Goal: Find specific page/section: Find specific page/section

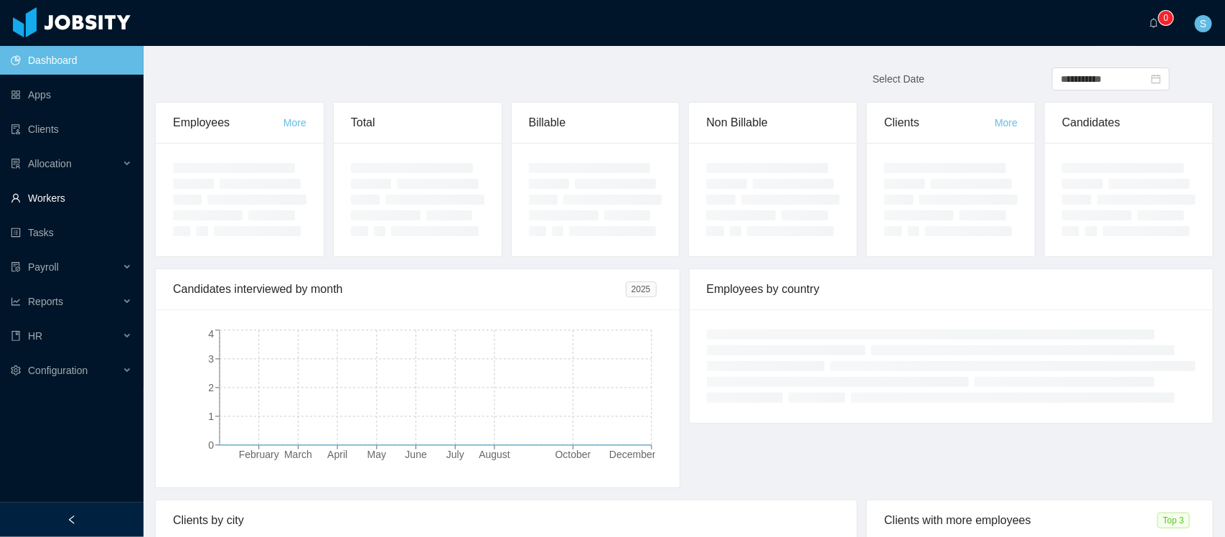
click at [42, 192] on link "Workers" at bounding box center [71, 198] width 121 height 29
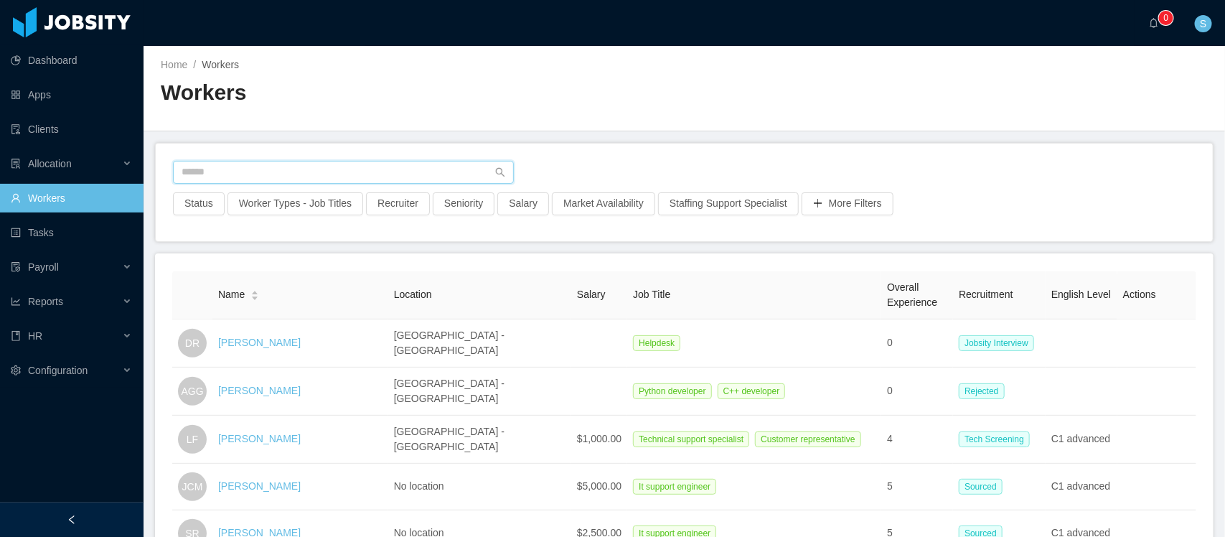
click at [337, 162] on input "text" at bounding box center [343, 172] width 341 height 23
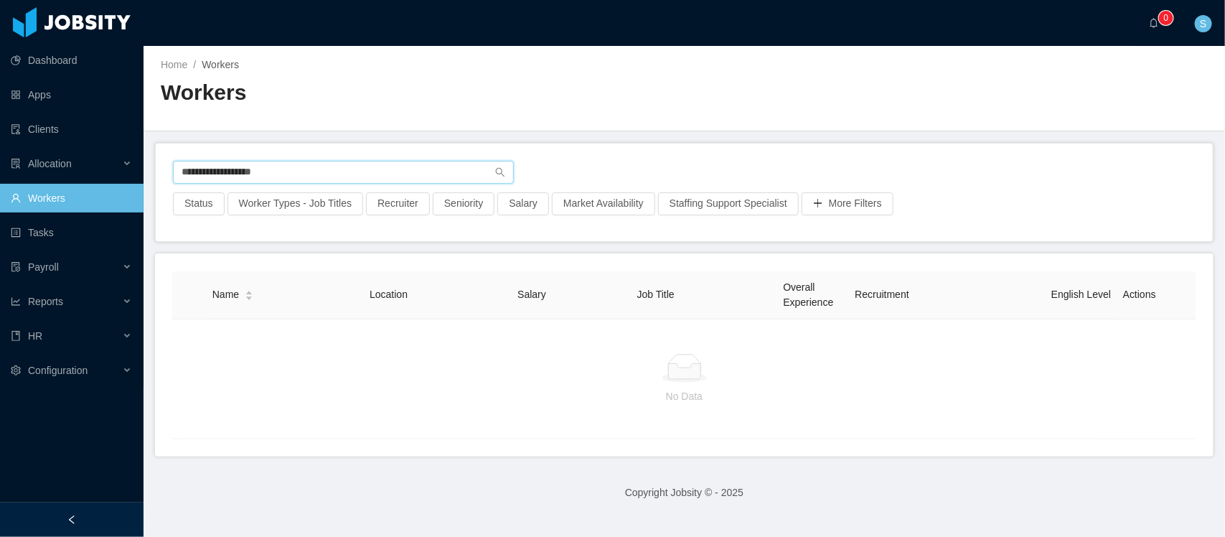
click at [247, 177] on input "**********" at bounding box center [343, 172] width 341 height 23
type input "**********"
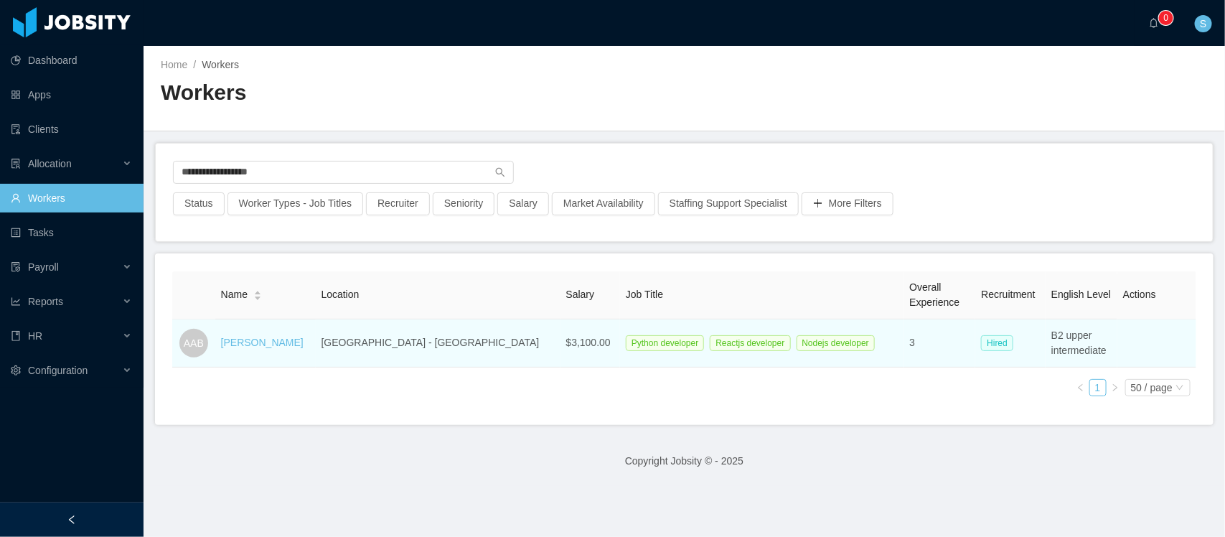
click at [288, 328] on td "[PERSON_NAME]" at bounding box center [265, 343] width 100 height 48
click at [269, 338] on link "[PERSON_NAME]" at bounding box center [262, 341] width 82 height 11
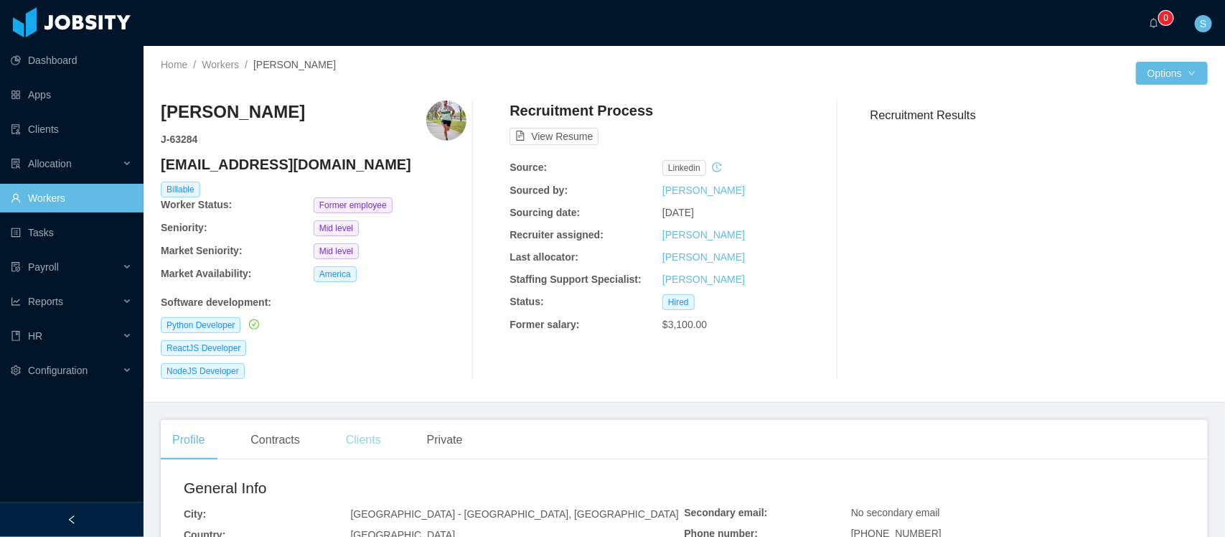
click at [359, 441] on div "Clients" at bounding box center [363, 440] width 58 height 40
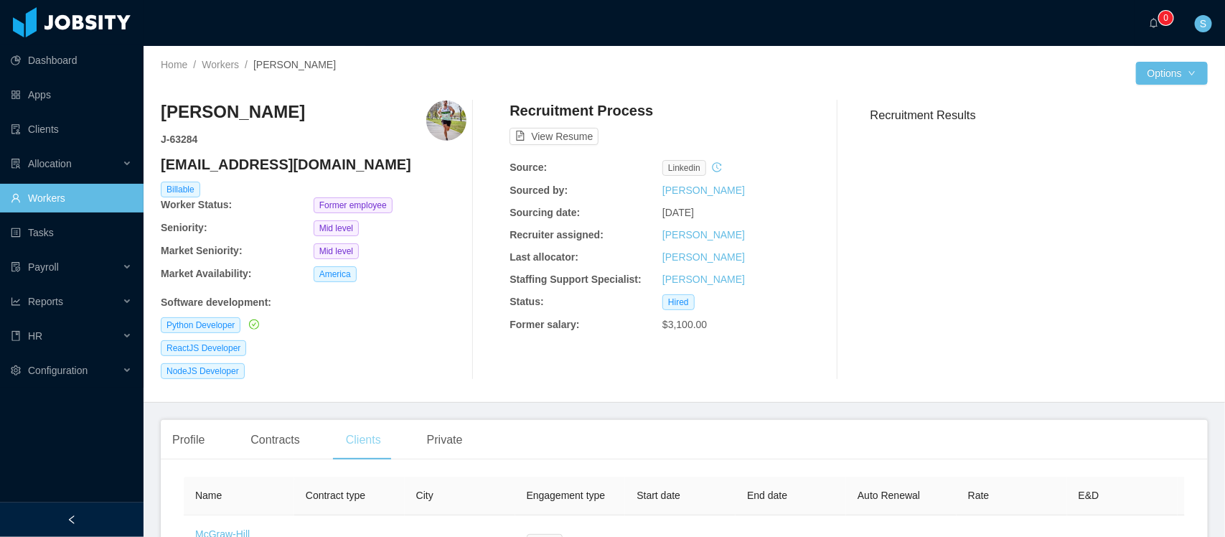
scroll to position [153, 0]
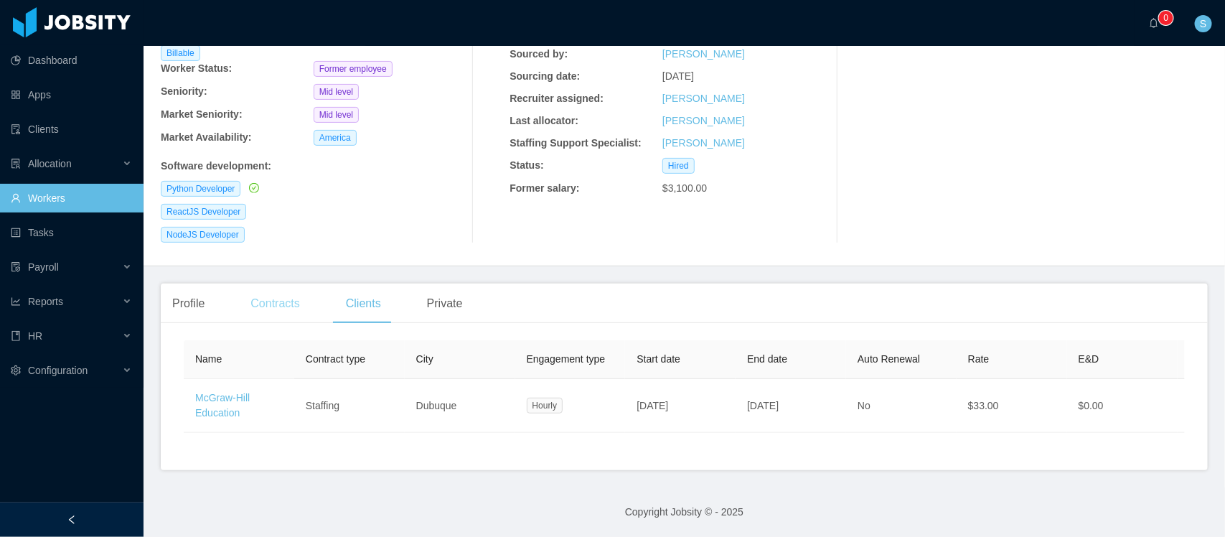
click at [296, 295] on div "Contracts" at bounding box center [275, 303] width 72 height 40
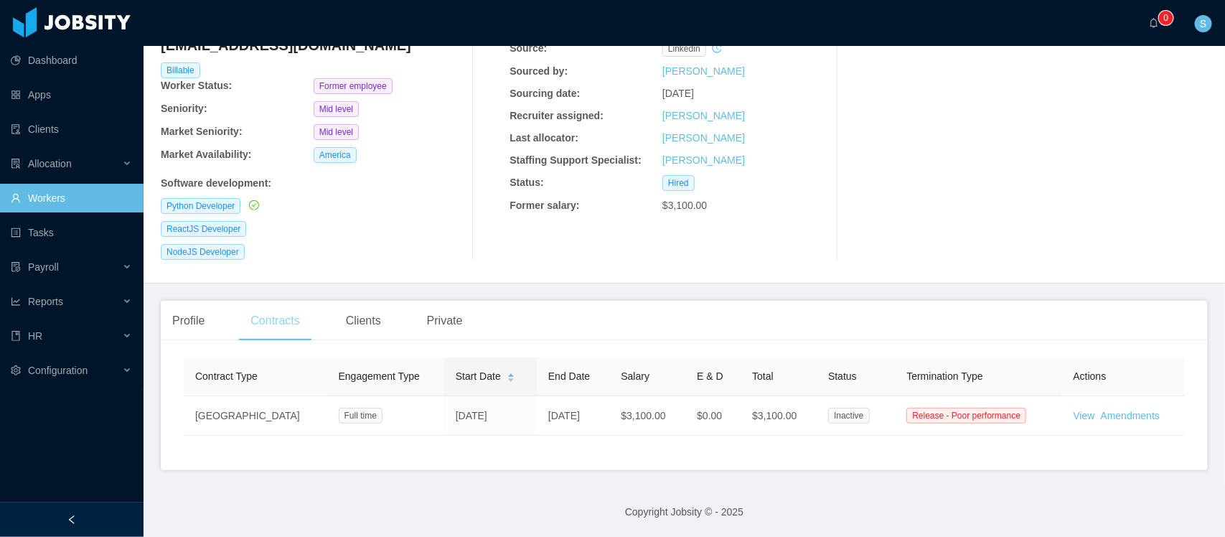
scroll to position [136, 0]
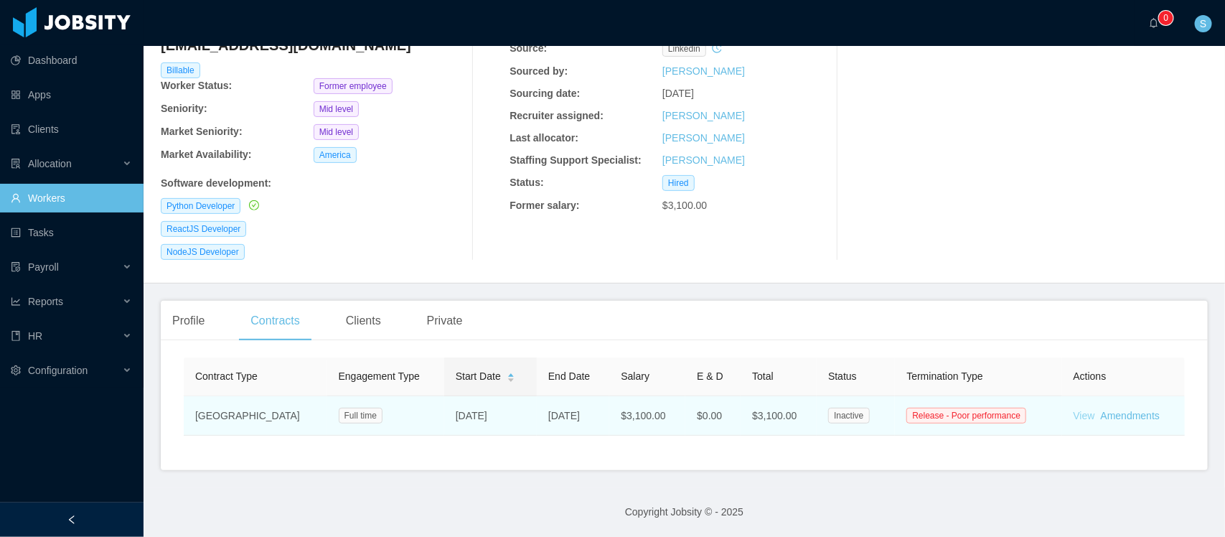
click at [1073, 410] on link "View" at bounding box center [1084, 415] width 22 height 11
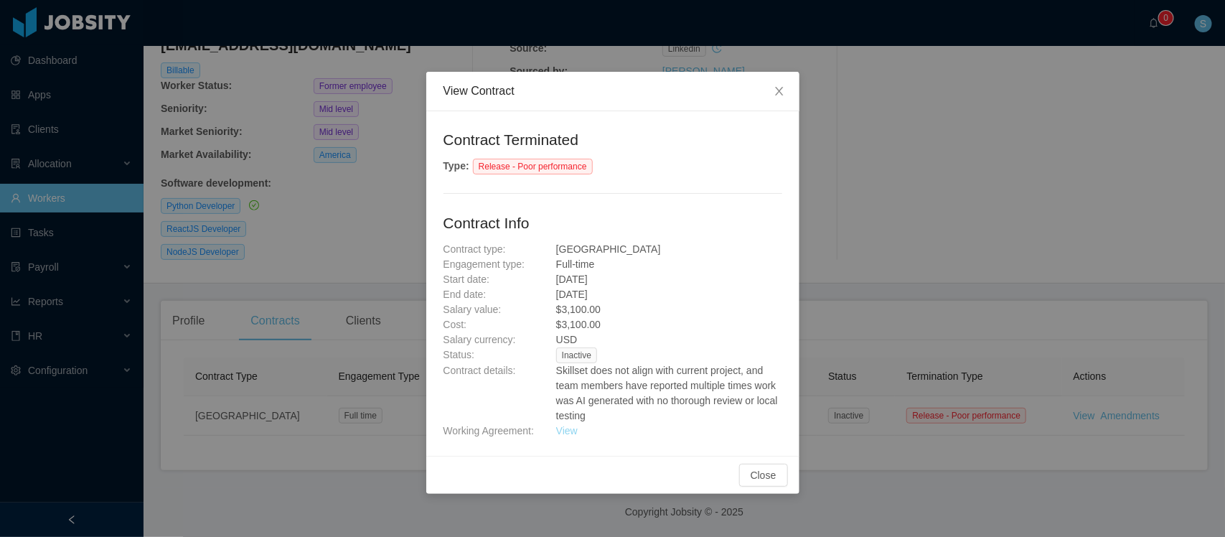
click at [567, 433] on link "View" at bounding box center [567, 430] width 22 height 11
click at [771, 87] on span "Close" at bounding box center [779, 92] width 40 height 40
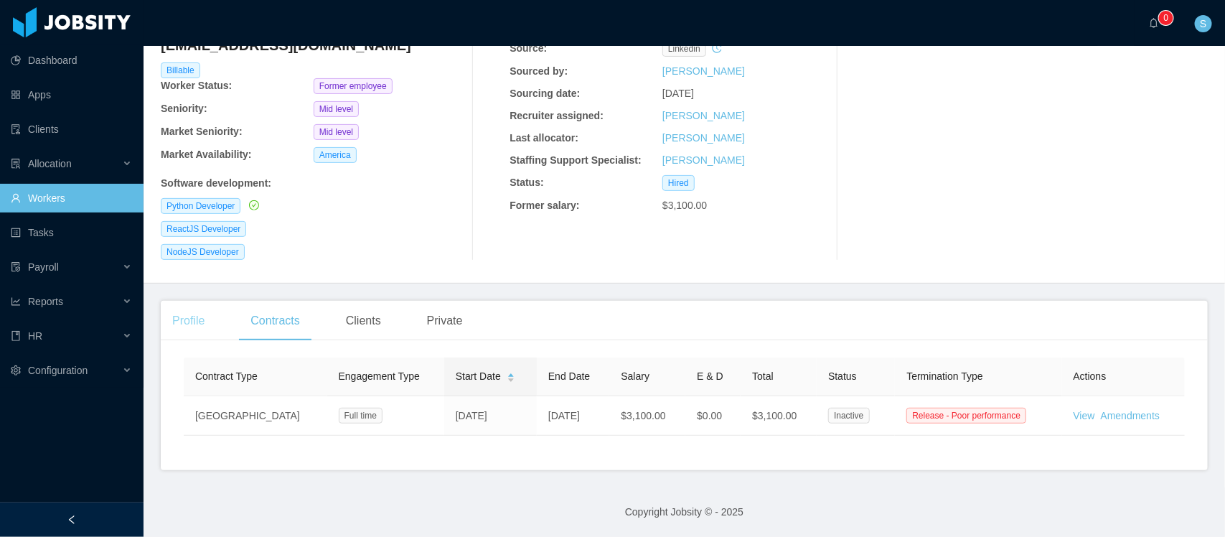
click at [196, 303] on div "Profile" at bounding box center [188, 321] width 55 height 40
